Goal: Obtain resource: Obtain resource

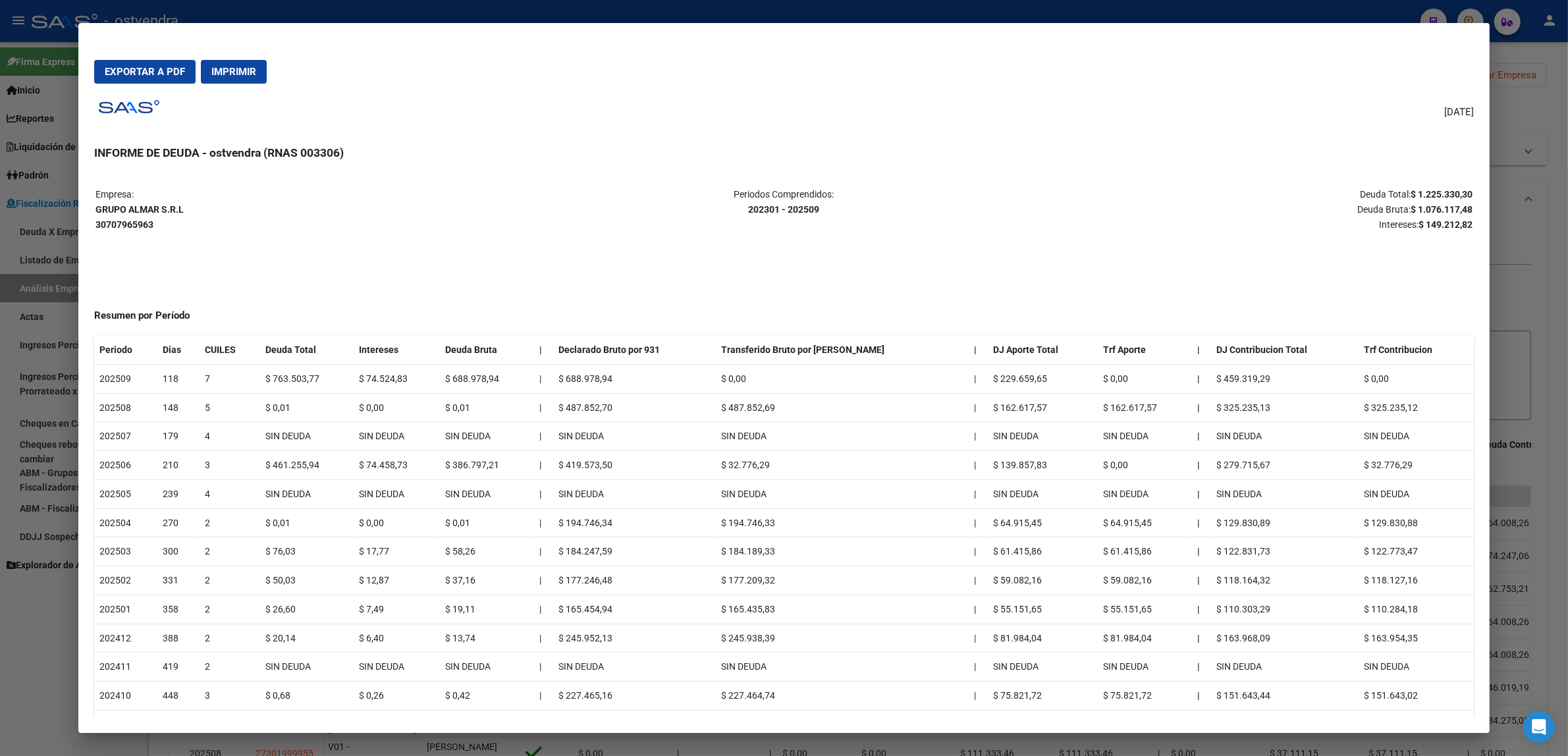
click at [1548, 301] on div at bounding box center [784, 378] width 1568 height 756
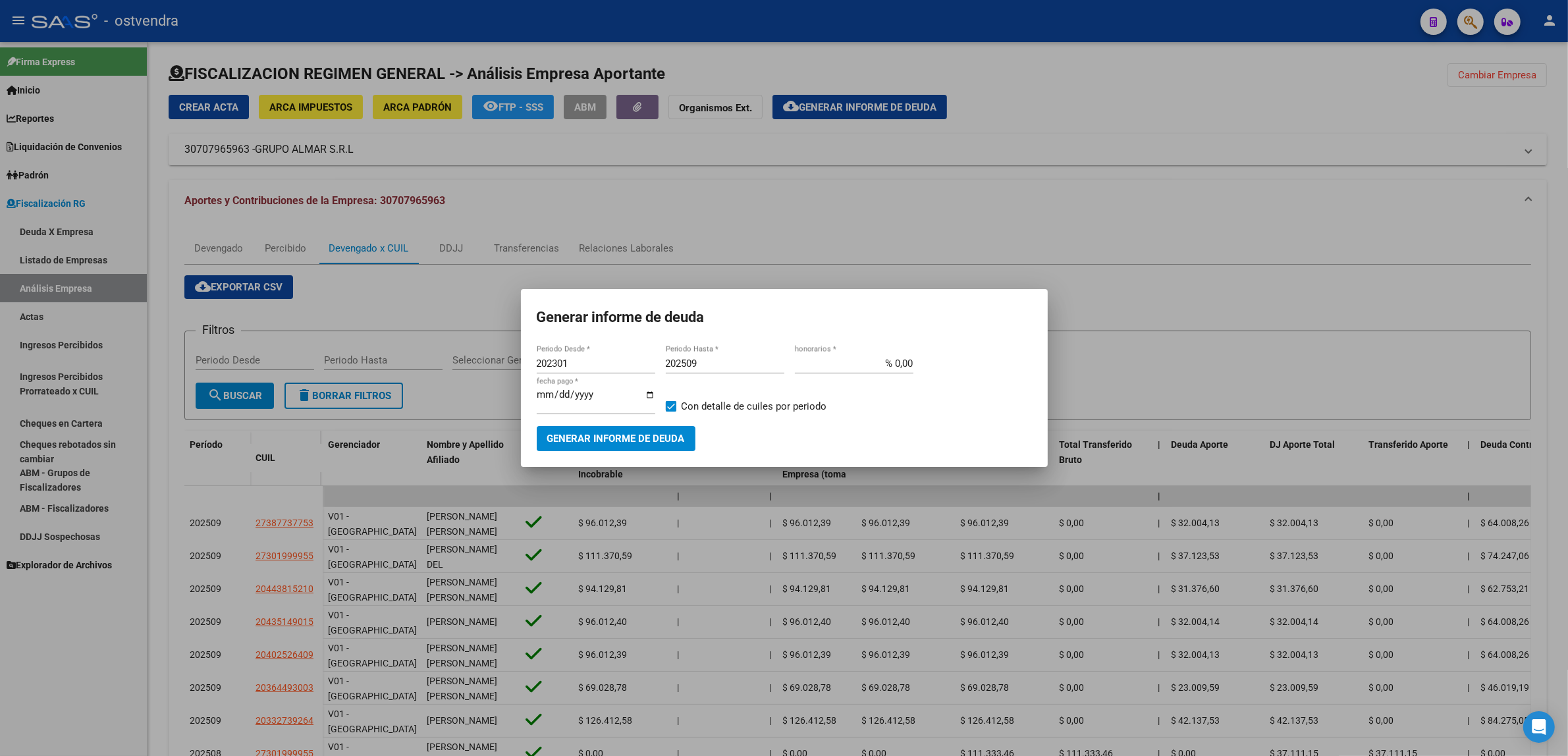
click at [1548, 301] on div at bounding box center [784, 378] width 1568 height 756
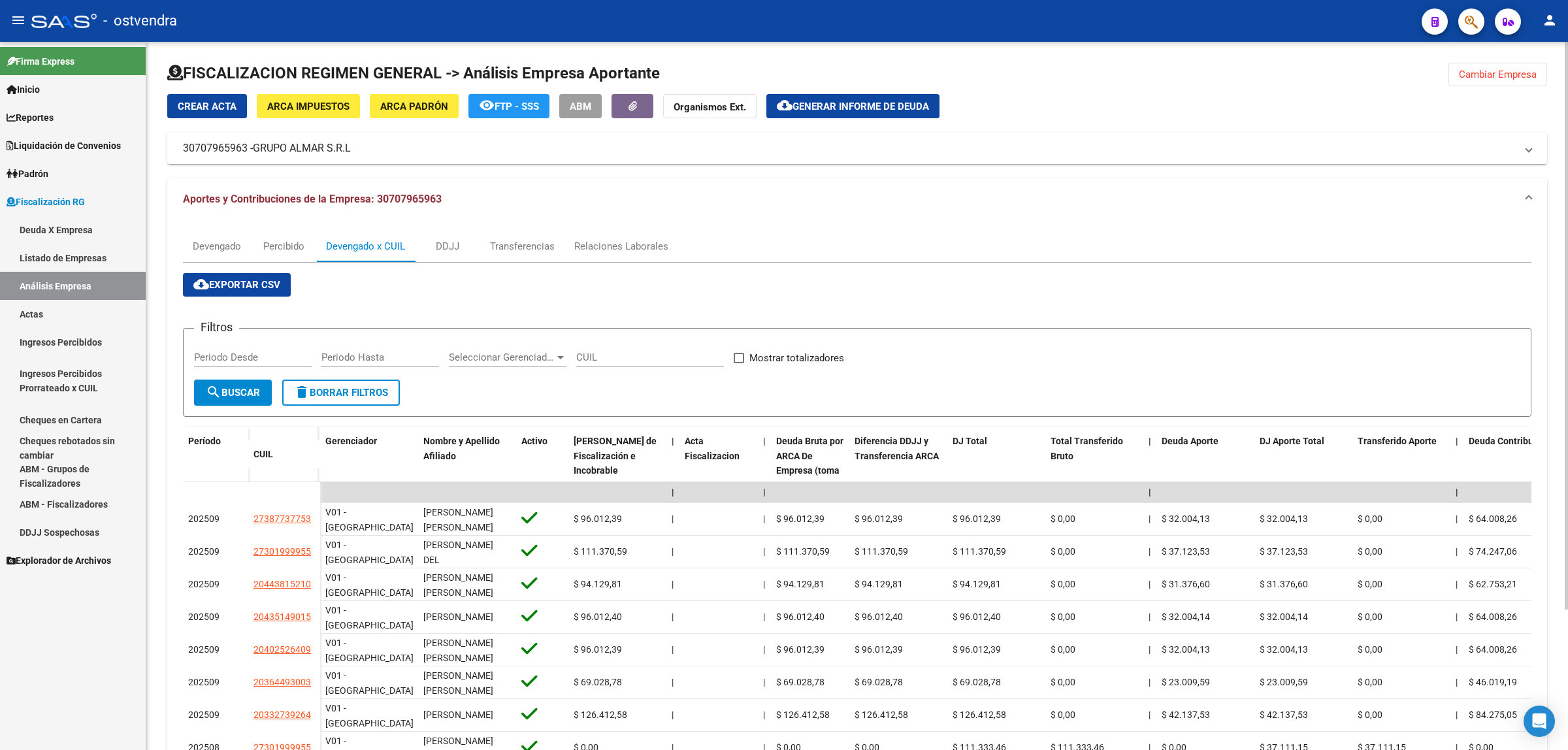
click at [1485, 90] on div at bounding box center [857, 78] width 1380 height 32
click at [1490, 79] on span "Cambiar Empresa" at bounding box center [1498, 74] width 78 height 12
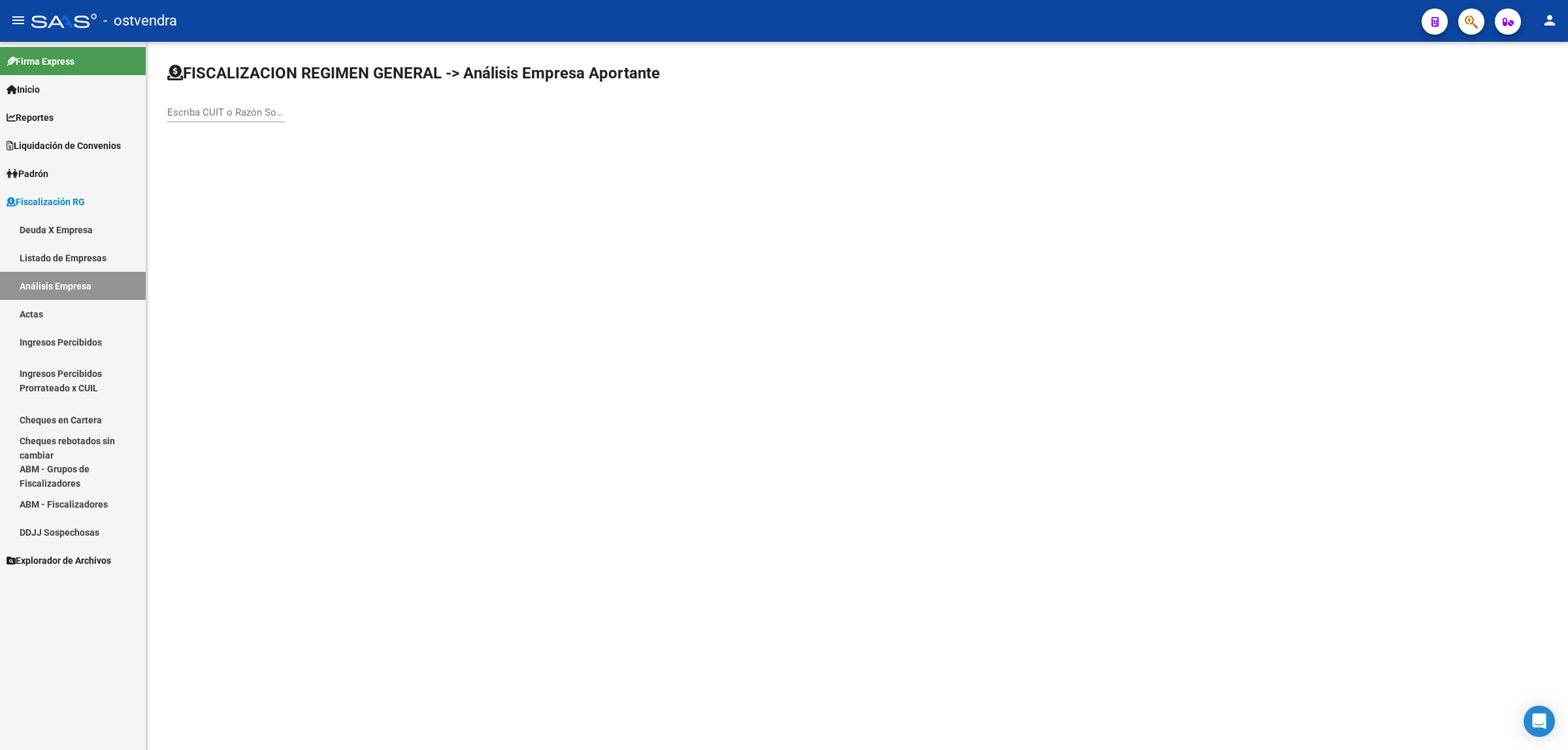
click at [267, 110] on input "Escriba CUIT o Razón Social para buscar" at bounding box center [226, 112] width 118 height 12
paste input "30715559745"
type input "30715559745"
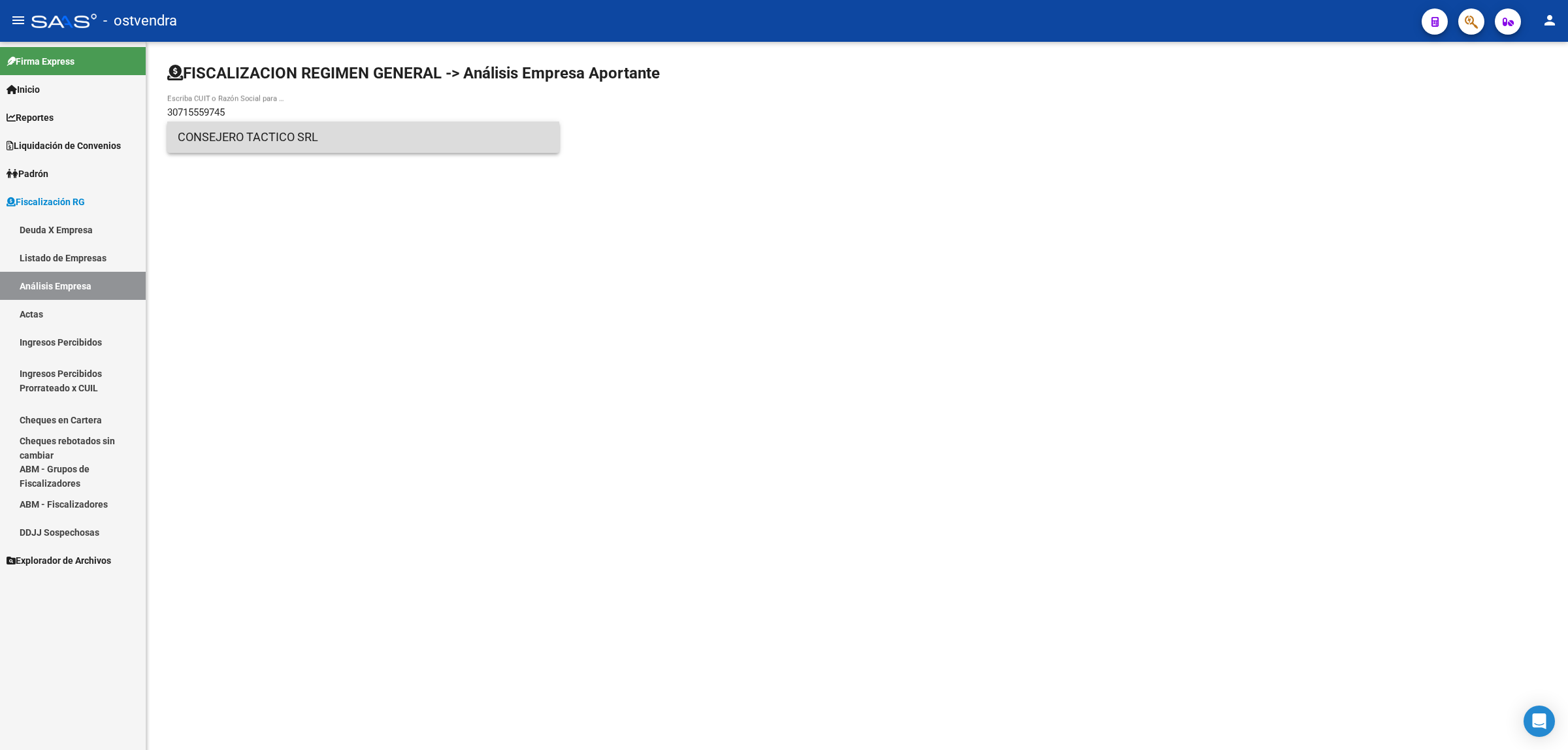
click at [364, 142] on span "CONSEJERO TACTICO SRL" at bounding box center [363, 137] width 371 height 32
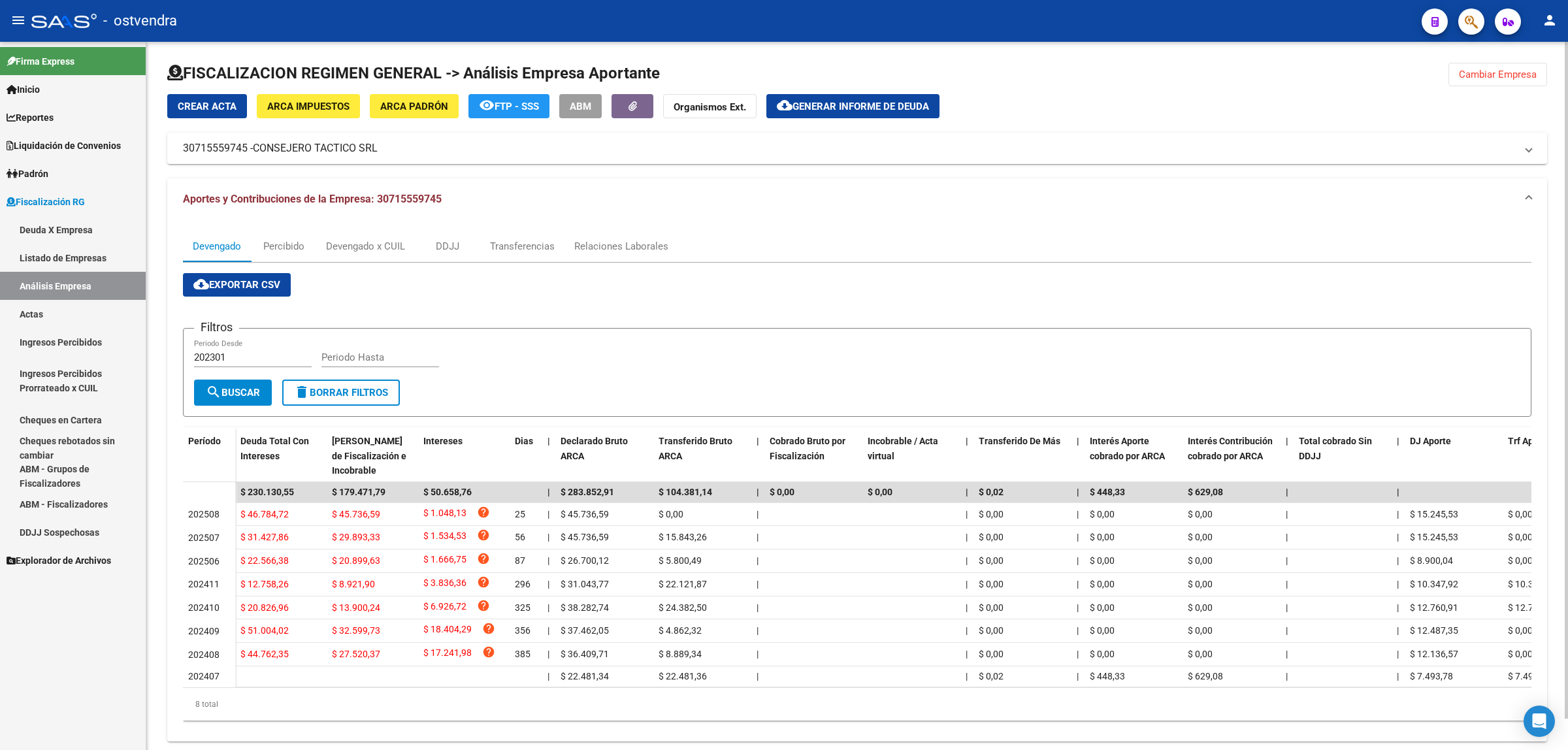
click at [265, 289] on span "cloud_download Exportar CSV" at bounding box center [237, 285] width 87 height 12
click at [376, 245] on div "Devengado x CUIL" at bounding box center [366, 247] width 79 height 14
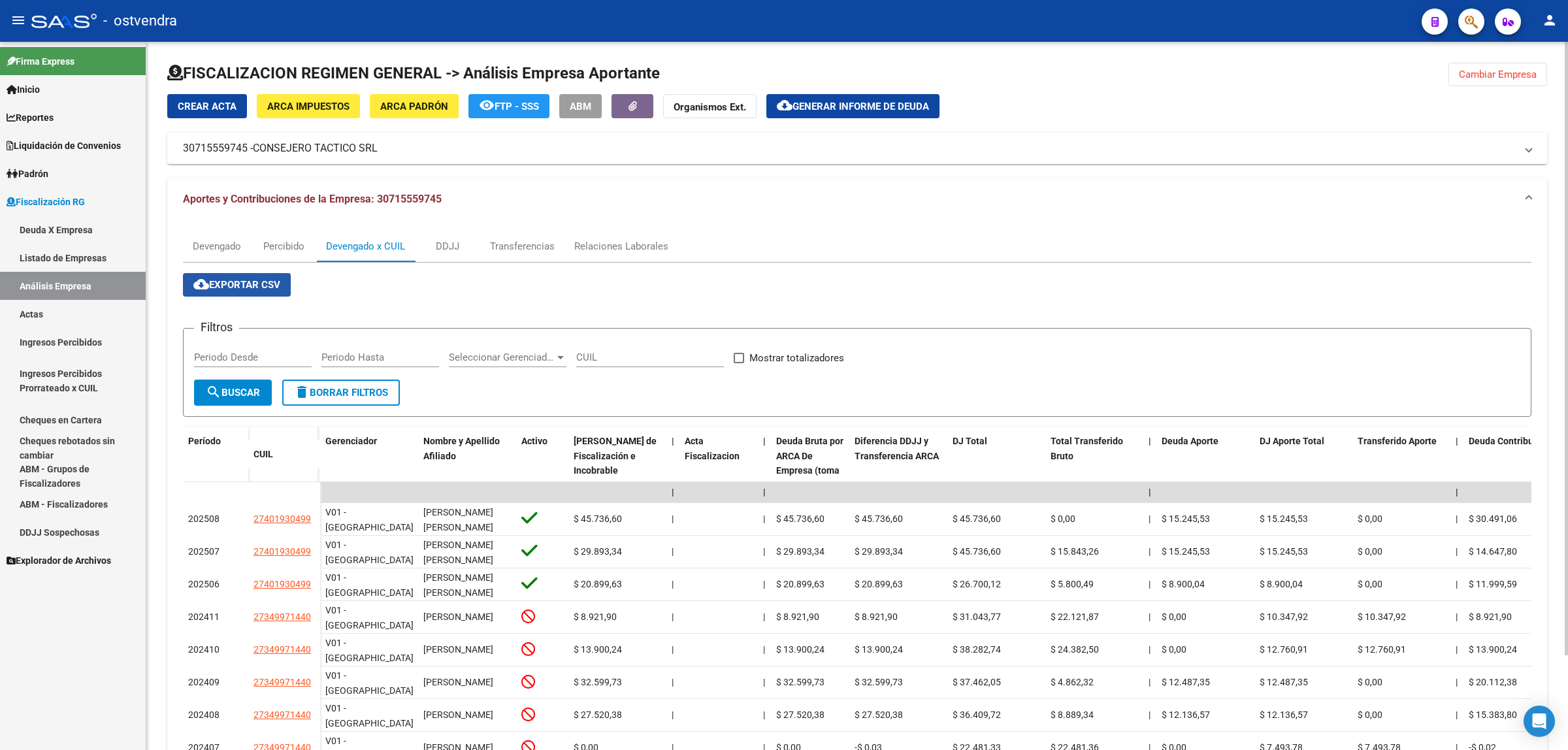
click at [262, 279] on span "cloud_download Exportar CSV" at bounding box center [237, 285] width 87 height 12
click at [894, 109] on span "Generar informe de deuda" at bounding box center [861, 106] width 137 height 12
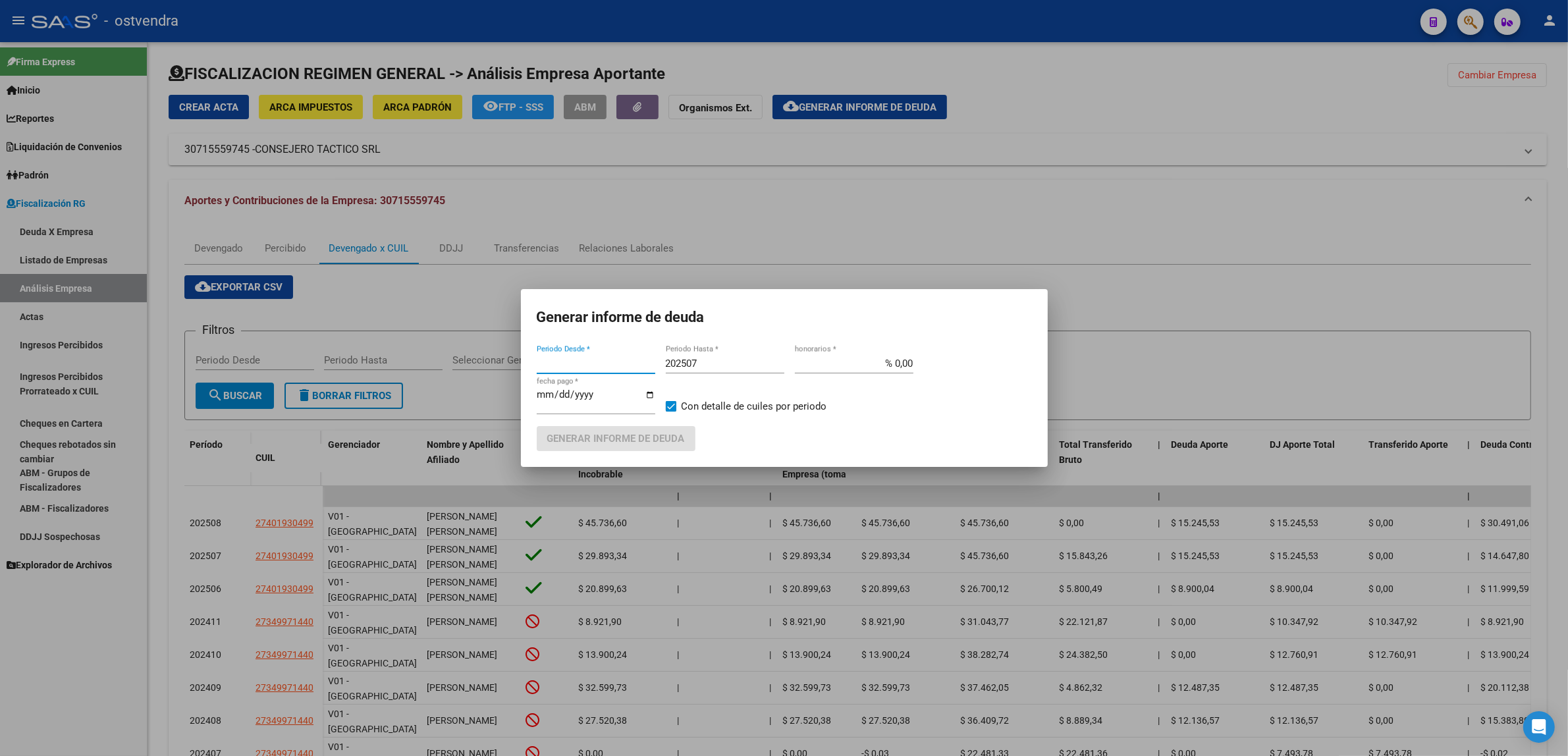
type input "202301"
click at [729, 367] on input "202507" at bounding box center [725, 363] width 119 height 12
type input "202509"
click at [562, 396] on input "[DATE]" at bounding box center [596, 399] width 119 height 21
type input "[DATE]"
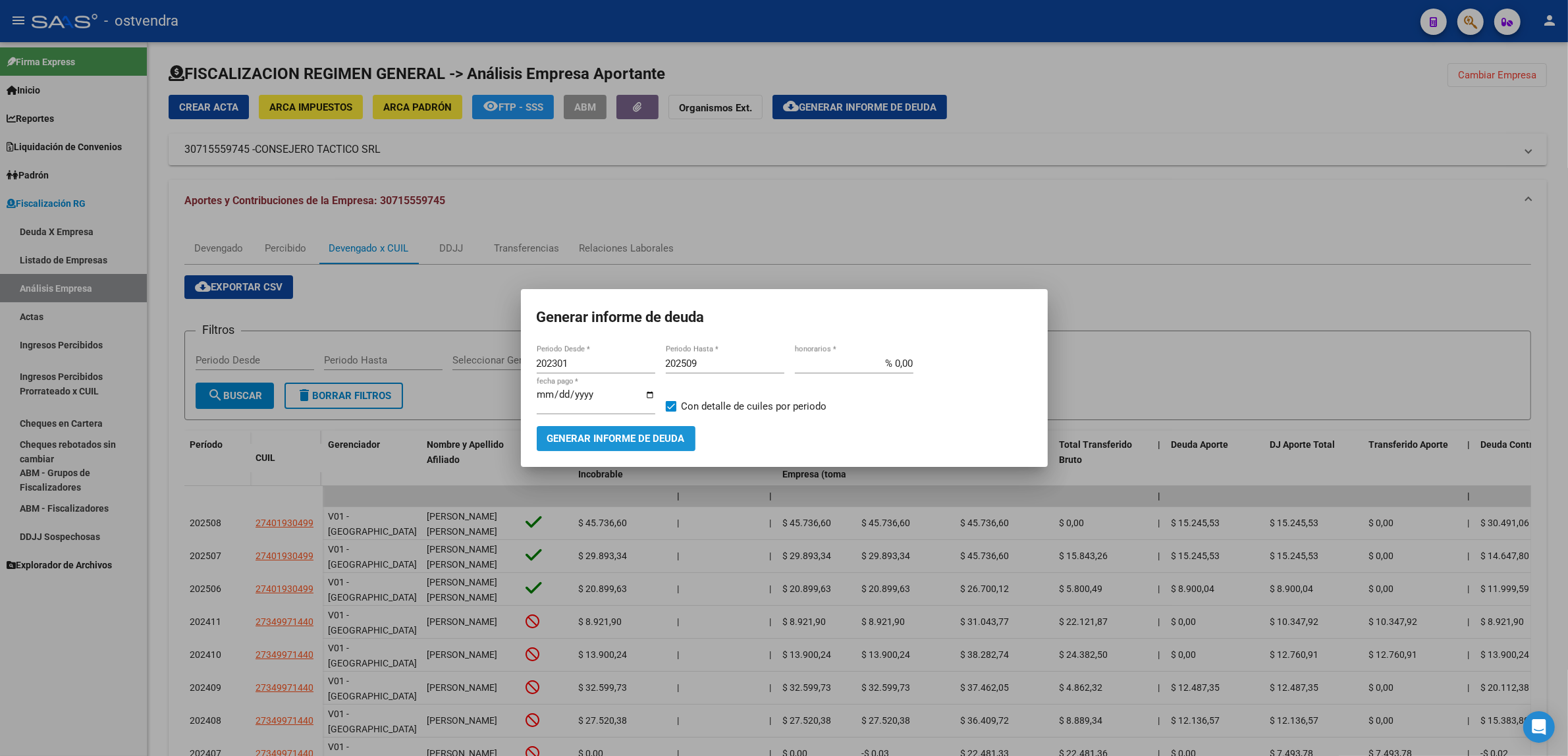
click at [584, 428] on button "Generar informe de deuda" at bounding box center [616, 439] width 159 height 25
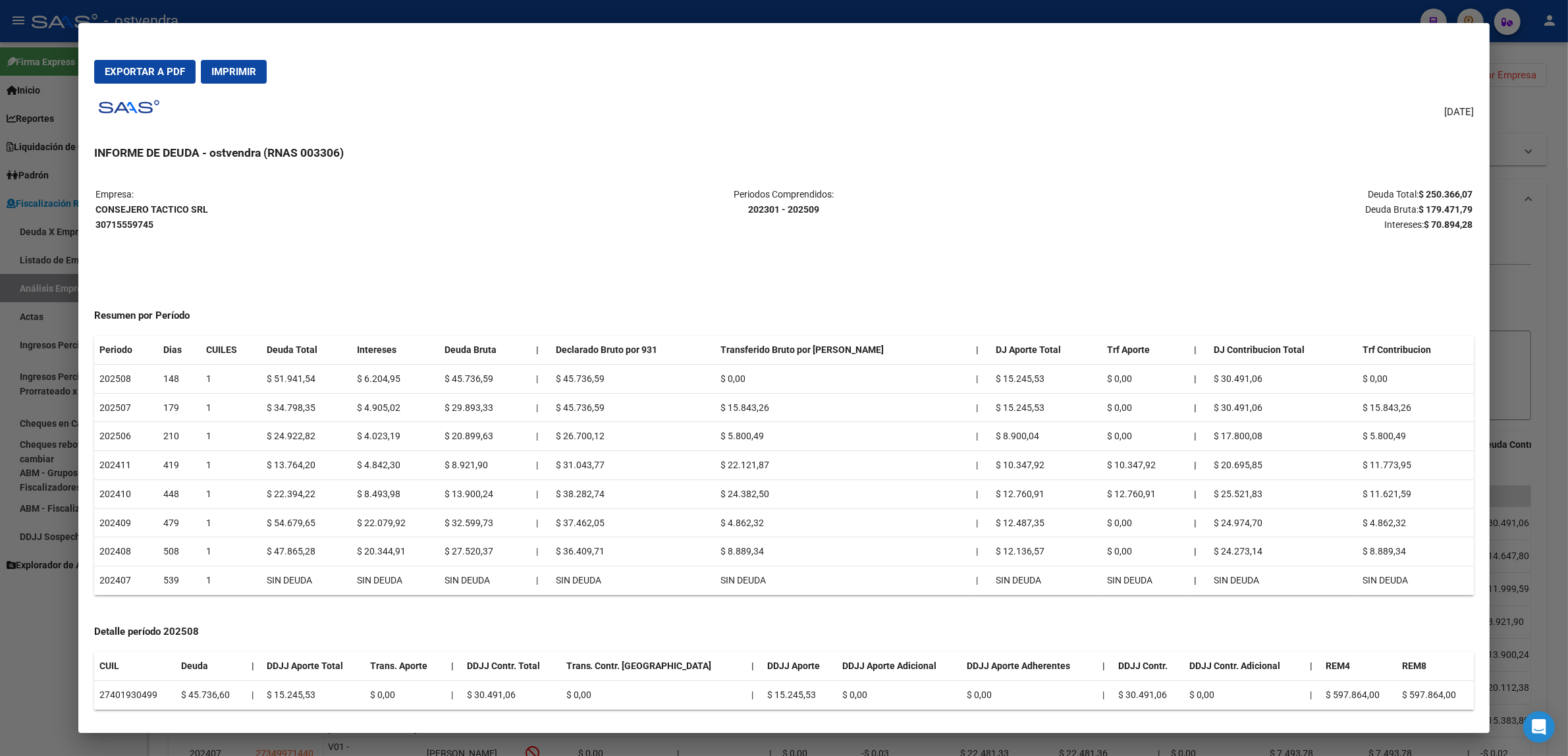
click at [122, 71] on span "Exportar a PDF" at bounding box center [145, 72] width 80 height 12
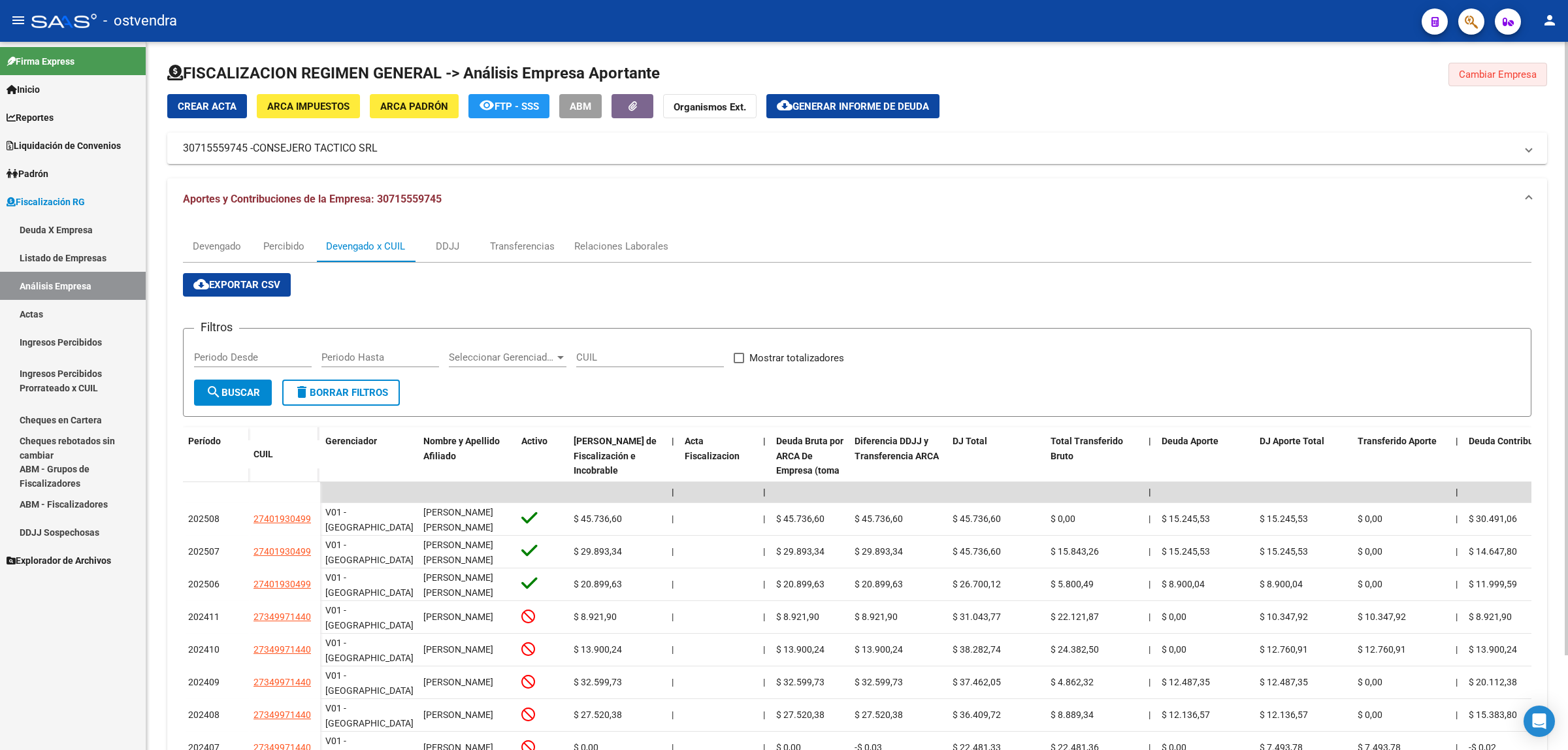
click at [1477, 70] on span "Cambiar Empresa" at bounding box center [1498, 74] width 78 height 12
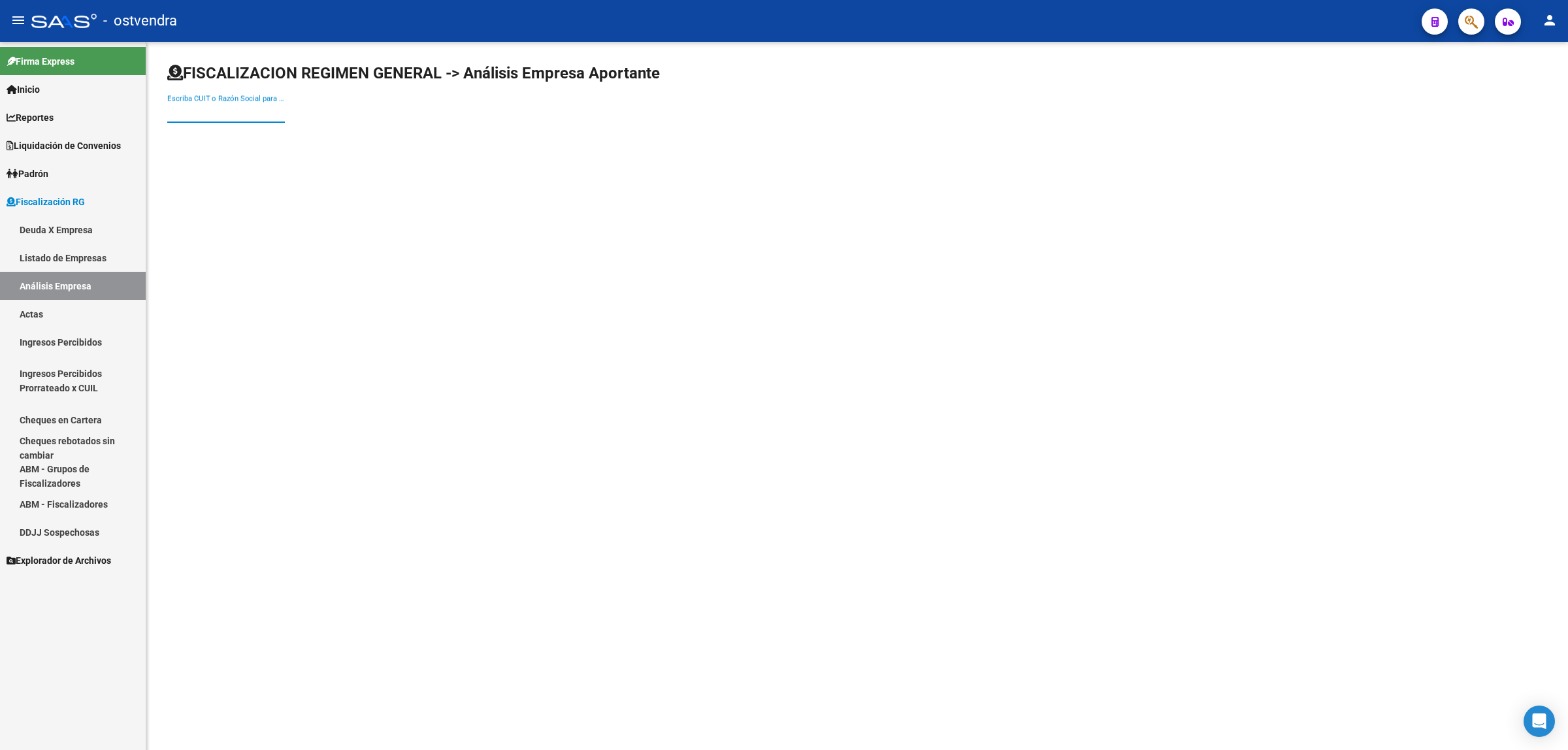
click at [237, 106] on input "Escriba CUIT o Razón Social para buscar" at bounding box center [226, 112] width 118 height 12
paste input "30711490198"
type input "30711490198"
click at [322, 132] on span "ESTRUCTURAS INDUSTRIALES S.A." at bounding box center [363, 137] width 371 height 32
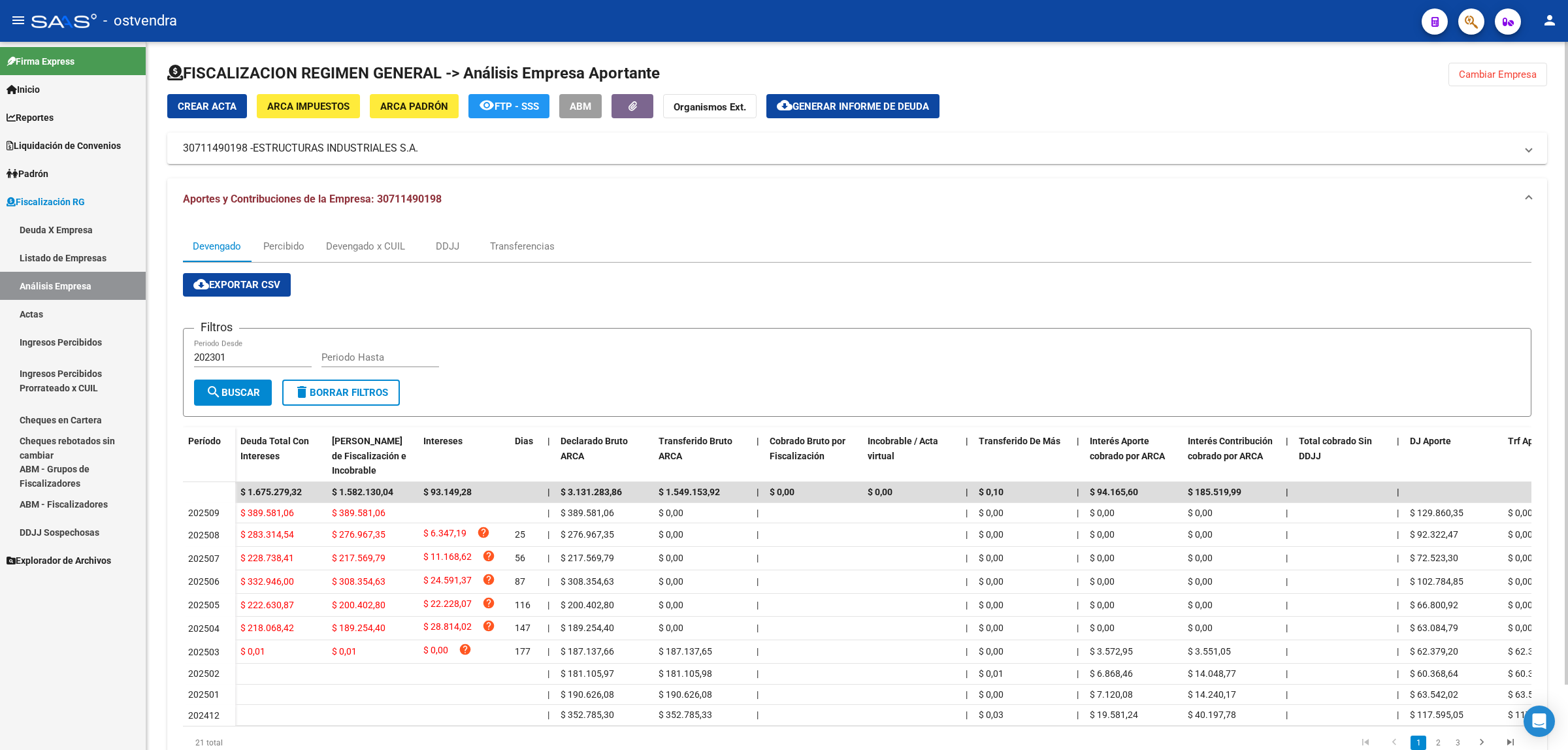
click at [276, 296] on div "cloud_download Exportar CSV Filtros 202301 Periodo Desde Periodo Hasta search B…" at bounding box center [857, 516] width 1349 height 486
click at [256, 284] on span "cloud_download Exportar CSV" at bounding box center [237, 285] width 87 height 12
click at [369, 250] on div "Devengado x CUIL" at bounding box center [366, 247] width 79 height 14
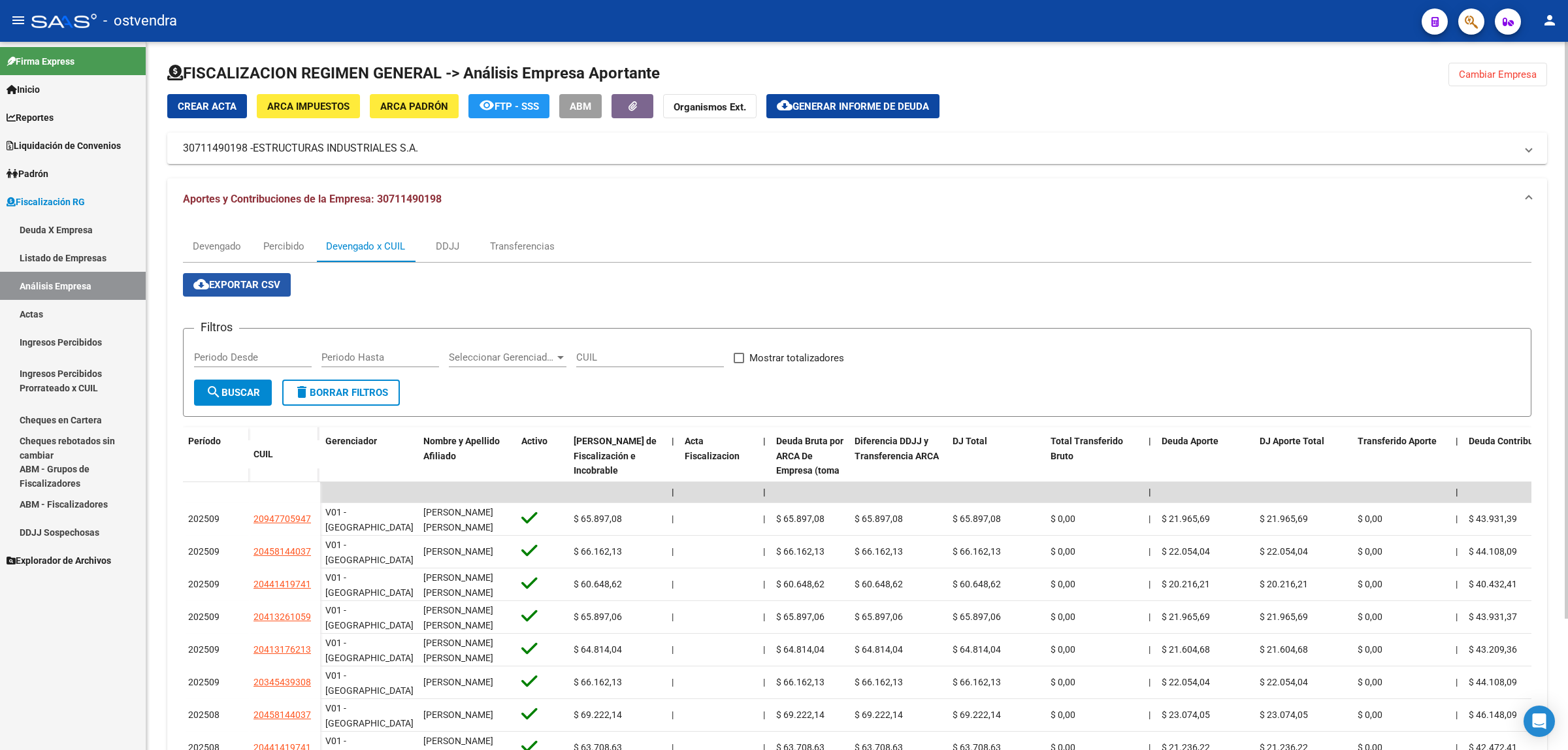
click at [257, 286] on span "cloud_download Exportar CSV" at bounding box center [237, 285] width 87 height 12
click at [907, 98] on button "cloud_download Generar informe de deuda" at bounding box center [853, 106] width 173 height 24
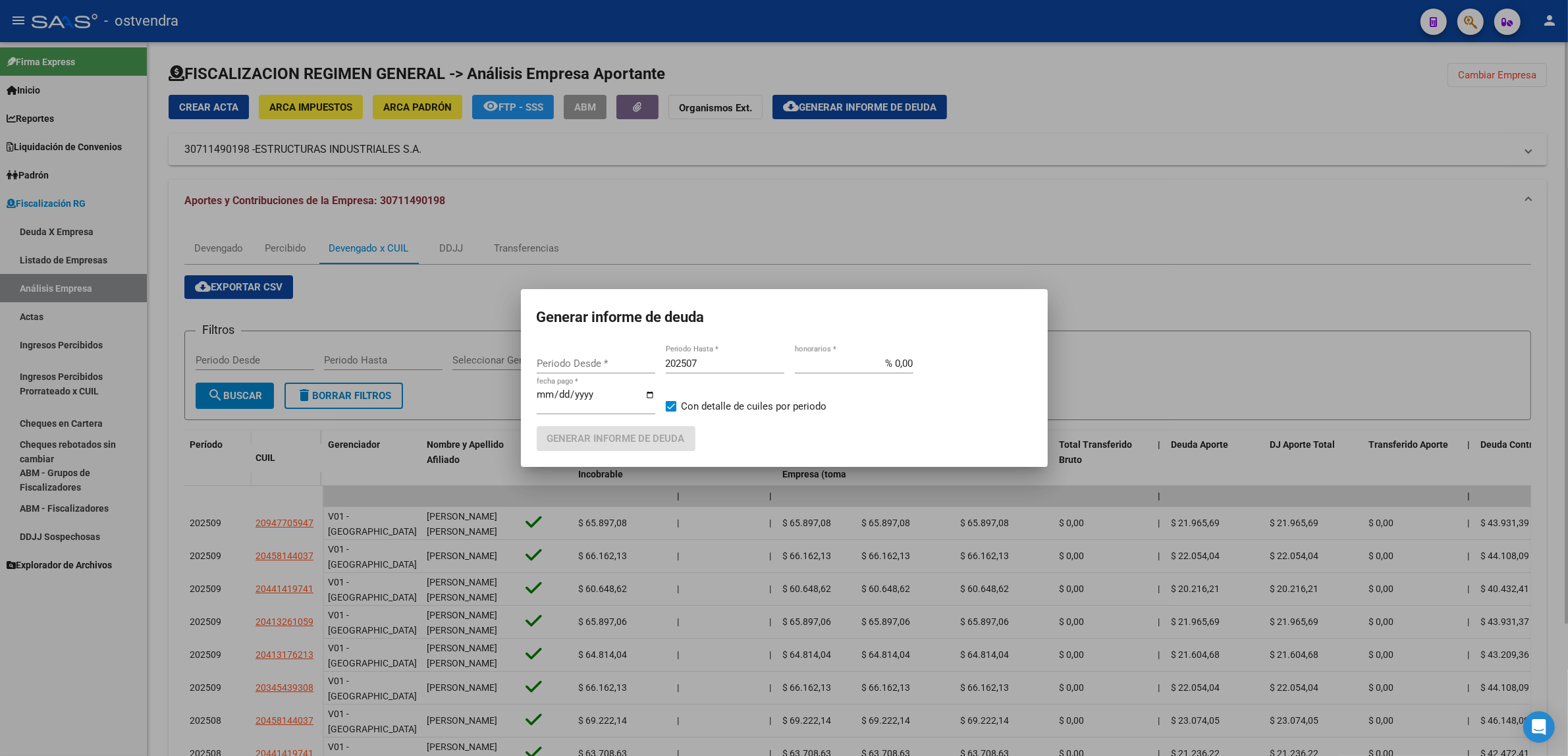
type input "202301"
click at [708, 363] on input "202507" at bounding box center [725, 363] width 119 height 12
type input "202509"
click at [563, 394] on input "[DATE]" at bounding box center [596, 399] width 119 height 21
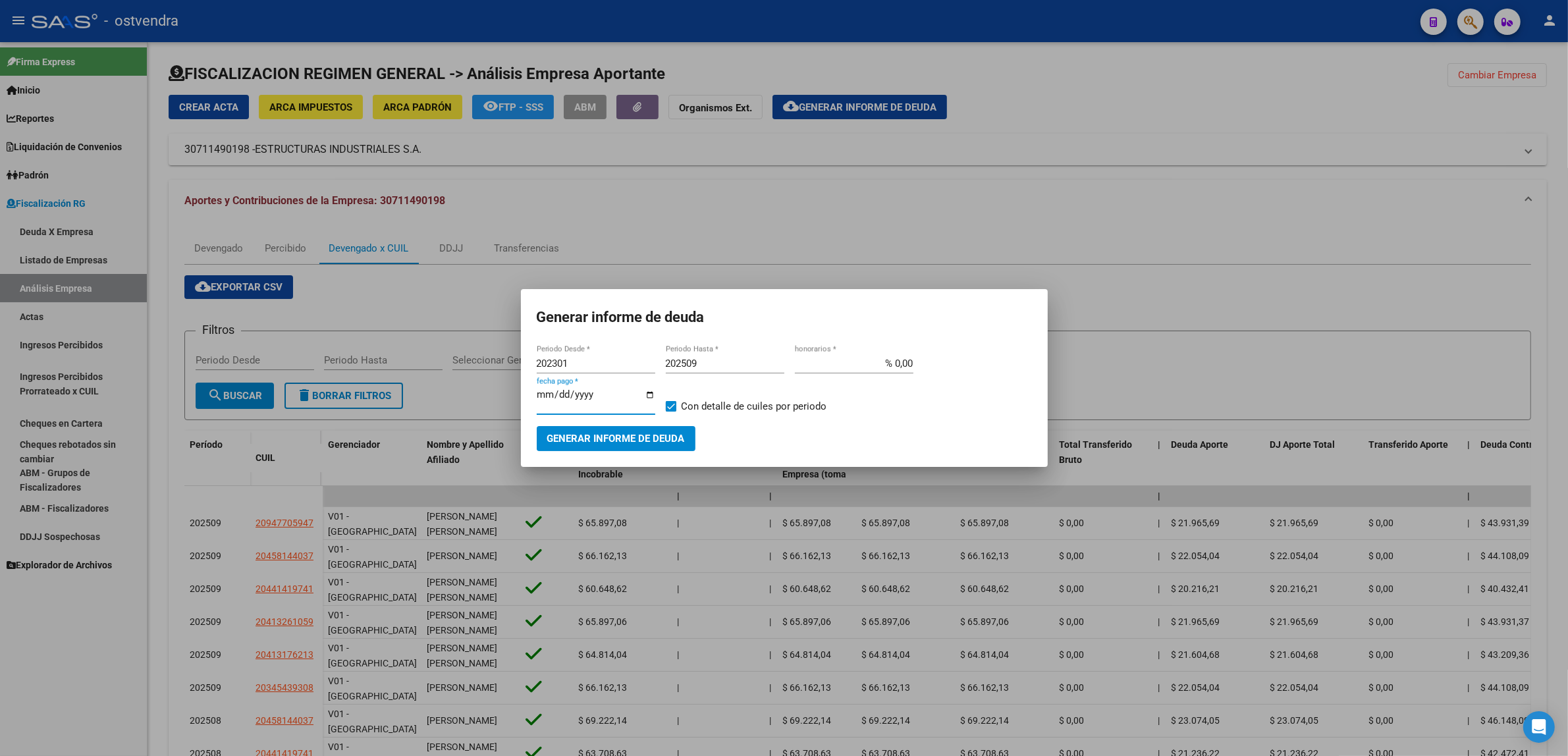
type input "[DATE]"
click at [691, 436] on button "Generar informe de deuda" at bounding box center [616, 439] width 159 height 25
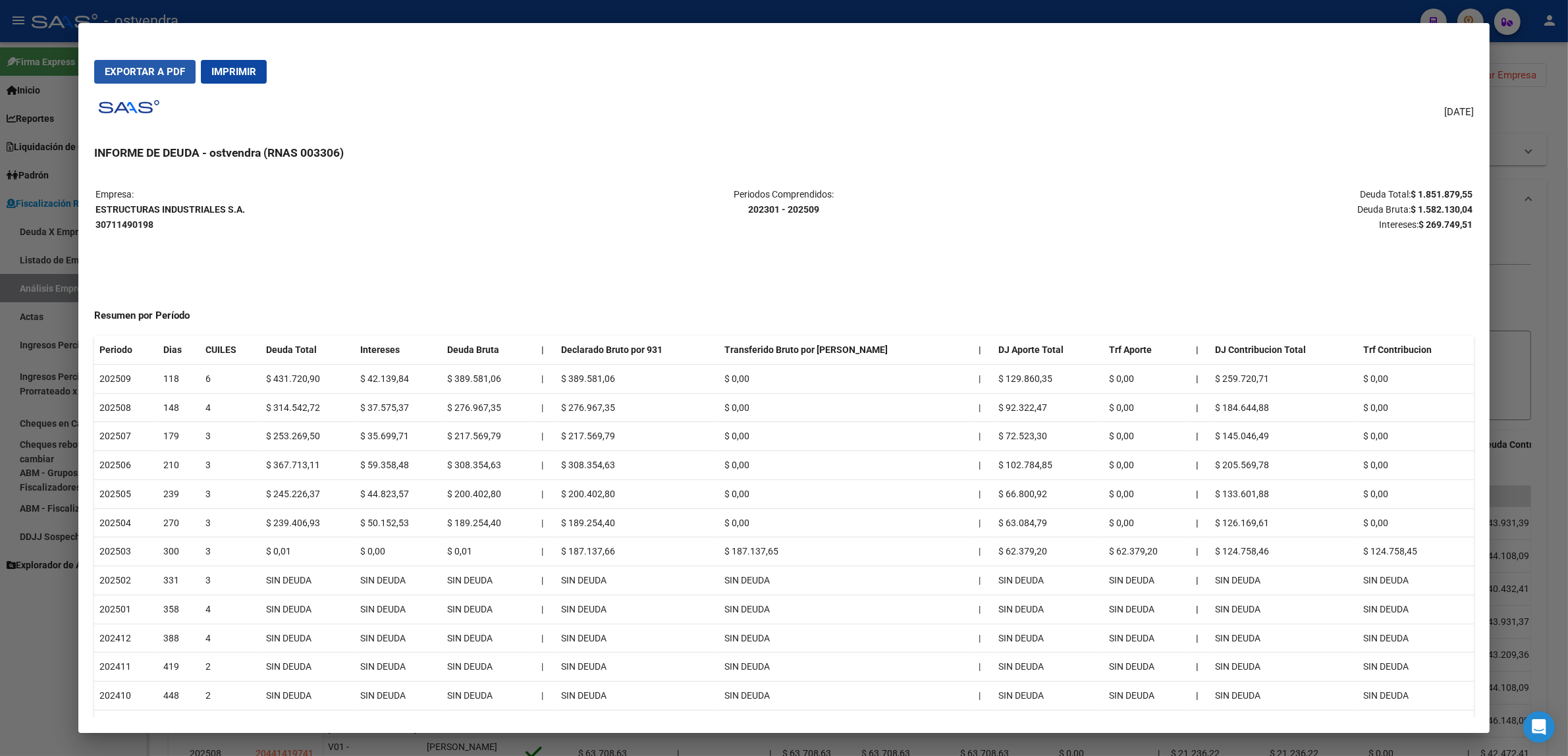
click at [167, 80] on button "Exportar a PDF" at bounding box center [145, 72] width 101 height 24
